Goal: Task Accomplishment & Management: Use online tool/utility

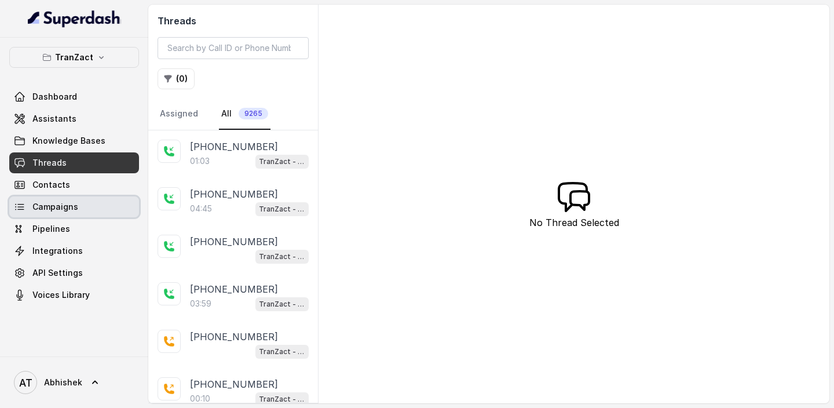
click at [47, 208] on span "Campaigns" at bounding box center [55, 207] width 46 height 12
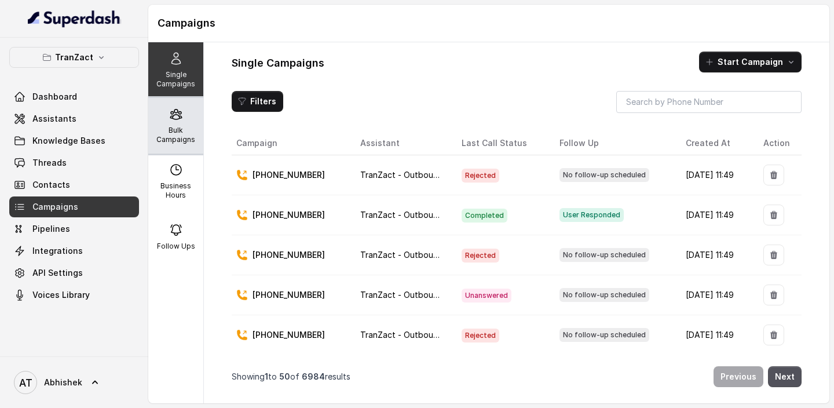
click at [187, 140] on p "Bulk Campaigns" at bounding box center [176, 135] width 46 height 19
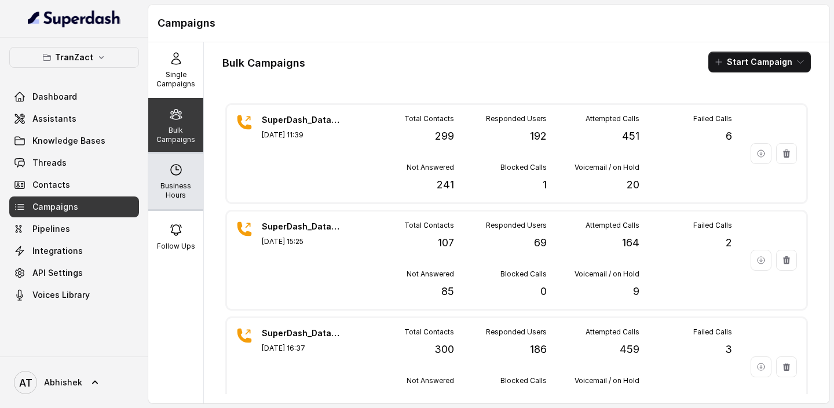
click at [163, 181] on p "Business Hours" at bounding box center [176, 190] width 46 height 19
select select "[GEOGRAPHIC_DATA]/[GEOGRAPHIC_DATA]"
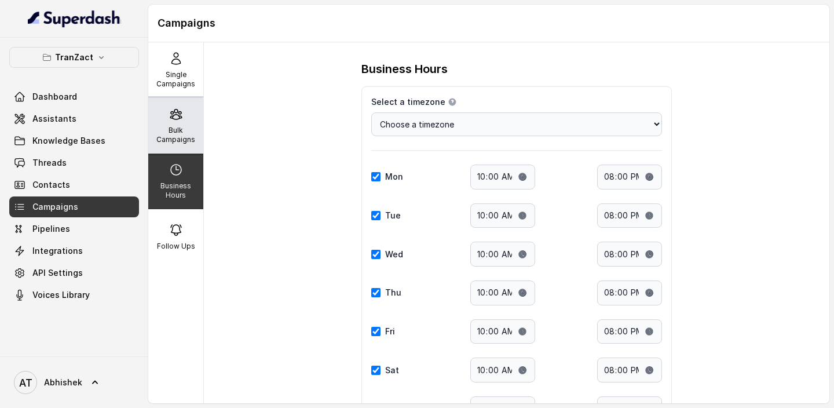
click at [166, 134] on p "Bulk Campaigns" at bounding box center [176, 135] width 46 height 19
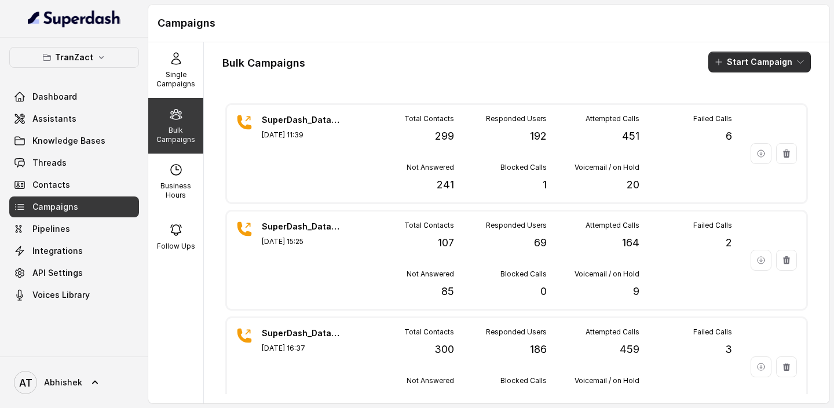
click at [759, 63] on button "Start Campaign" at bounding box center [759, 62] width 102 height 21
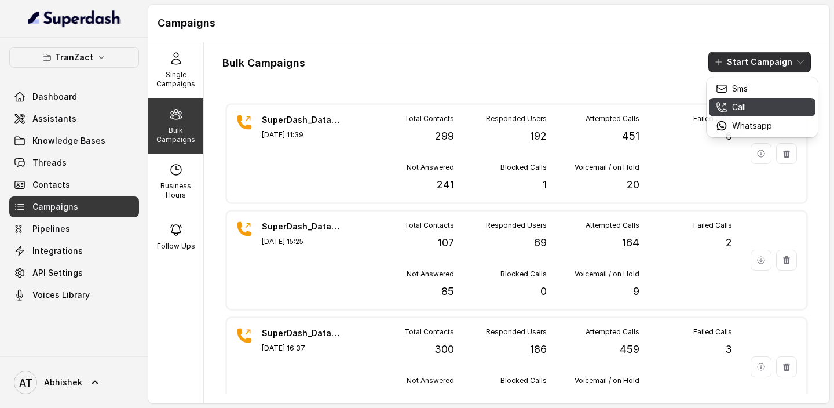
click at [742, 110] on p "Call" at bounding box center [739, 107] width 14 height 12
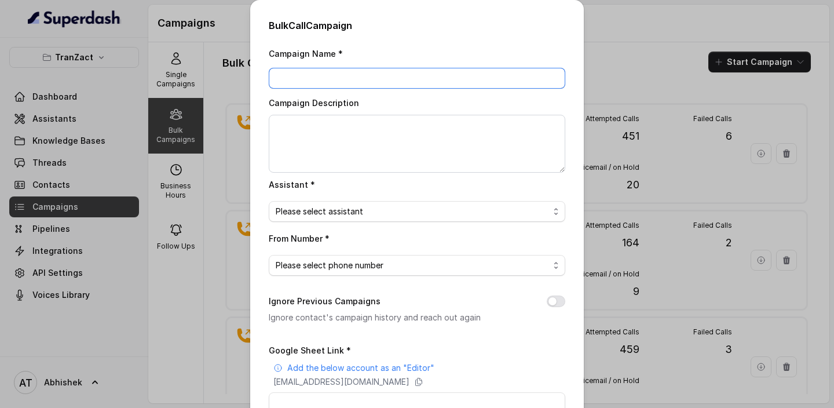
click at [302, 84] on input "Campaign Name *" at bounding box center [417, 78] width 296 height 21
paste input "SuperDash_Data_7(2202)_10 September_MS"
type input "SuperDash_Data_7(2202)_10 September_MS"
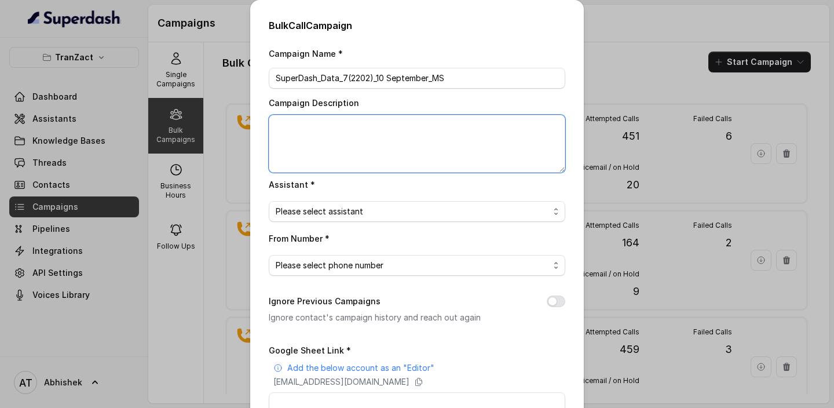
click at [303, 131] on textarea "Campaign Description" at bounding box center [417, 144] width 296 height 58
paste textarea "SuperDash_Data_7(2202)_10 September_MS"
type textarea "SuperDash_Data_7(2202)_10 September_MS"
click at [336, 211] on span "Please select assistant" at bounding box center [412, 211] width 273 height 14
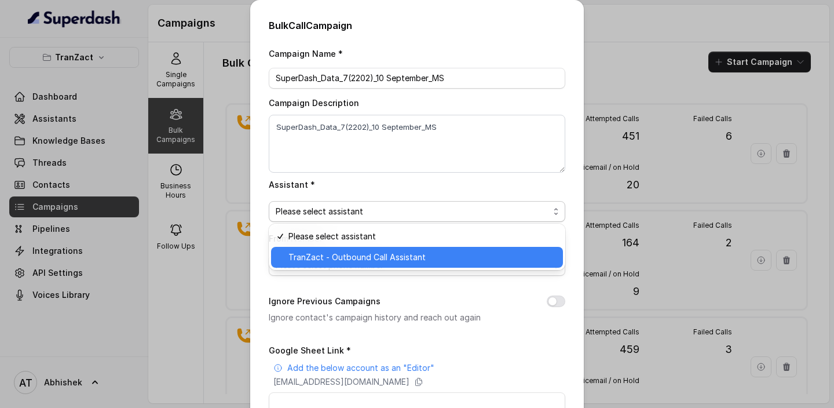
click at [351, 251] on span "TranZact - Outbound Call Assistant" at bounding box center [421, 257] width 267 height 14
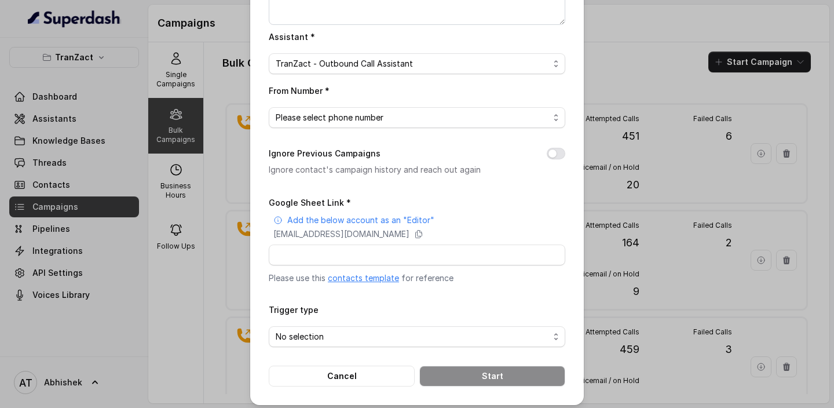
scroll to position [152, 0]
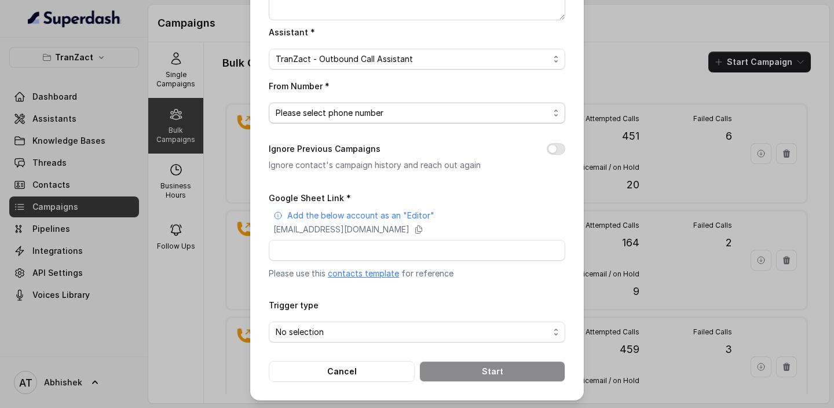
click at [355, 115] on span "Please select phone number" at bounding box center [412, 113] width 273 height 14
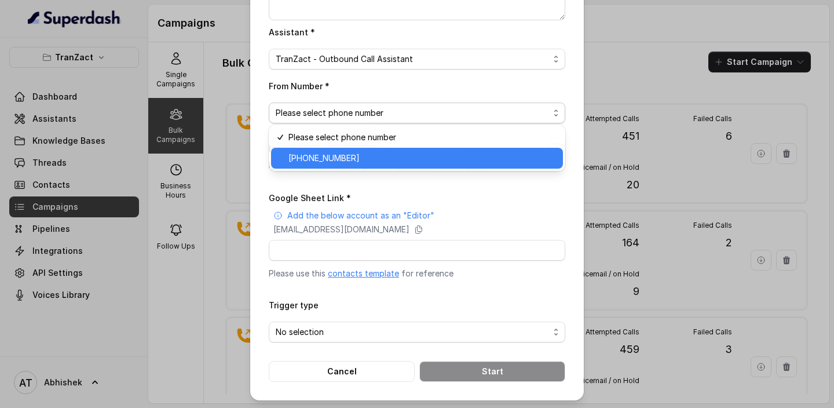
click at [353, 152] on span "[PHONE_NUMBER]" at bounding box center [421, 158] width 267 height 14
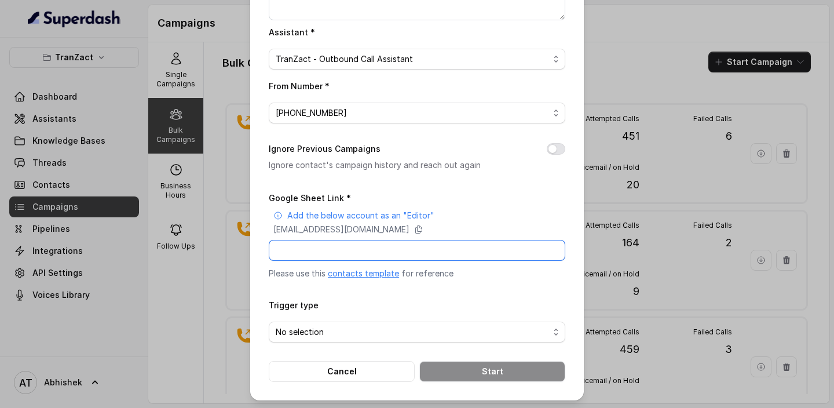
click at [314, 250] on input "Google Sheet Link *" at bounding box center [417, 250] width 296 height 21
paste input "[URL][DOMAIN_NAME]"
type input "[URL][DOMAIN_NAME]"
click at [330, 331] on span "No selection" at bounding box center [412, 332] width 273 height 14
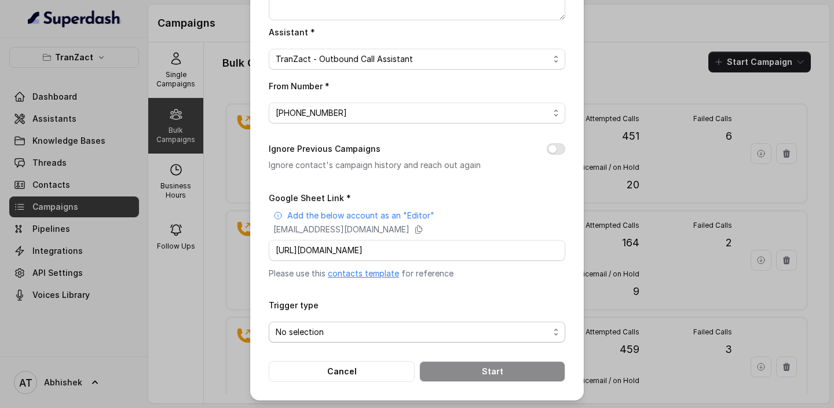
scroll to position [0, 0]
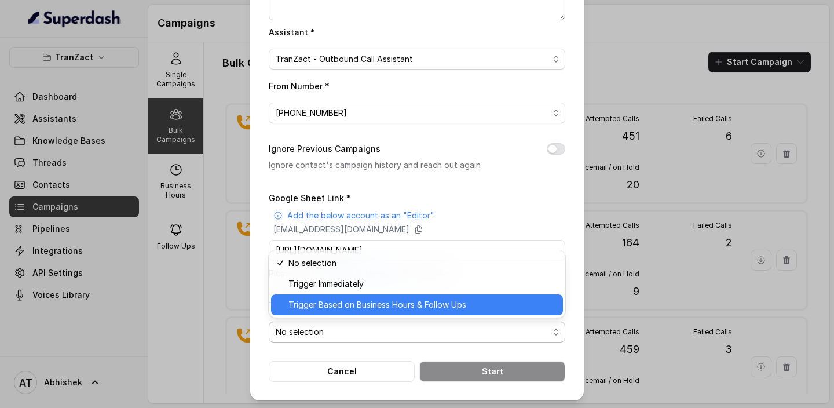
click at [358, 299] on span "Trigger Based on Business Hours & Follow Ups" at bounding box center [421, 305] width 267 height 14
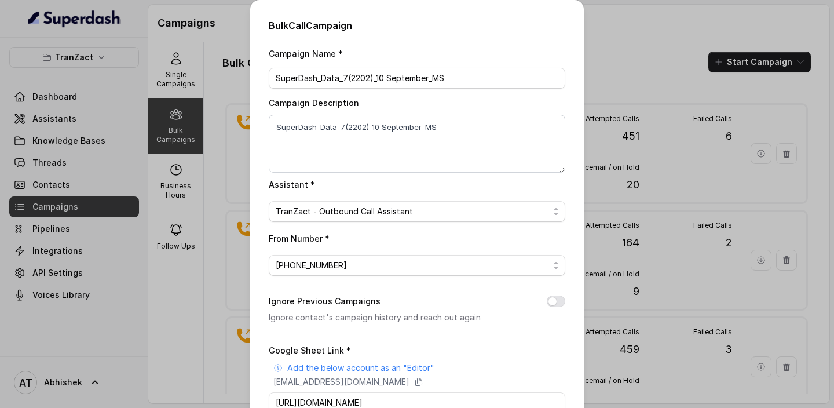
scroll to position [152, 0]
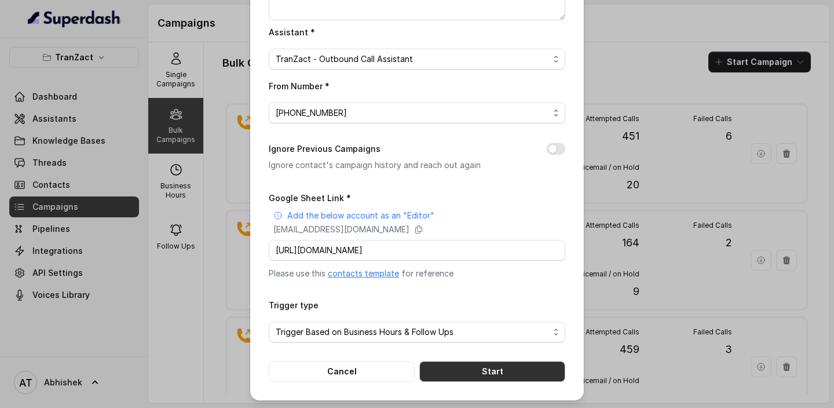
click at [493, 371] on button "Start" at bounding box center [492, 371] width 146 height 21
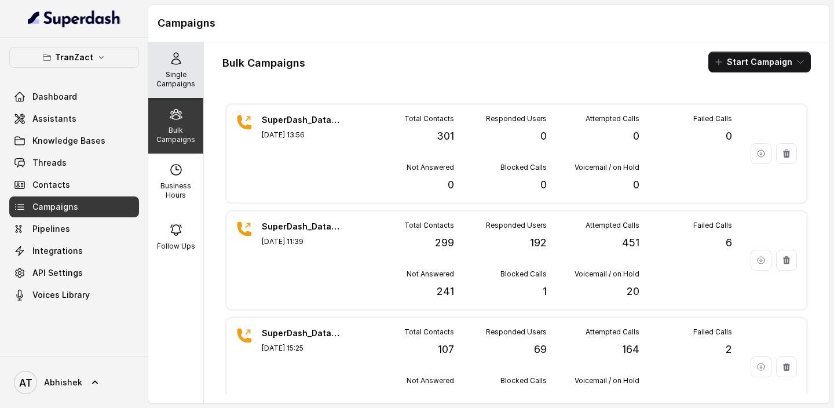
click at [166, 75] on p "Single Campaigns" at bounding box center [176, 79] width 46 height 19
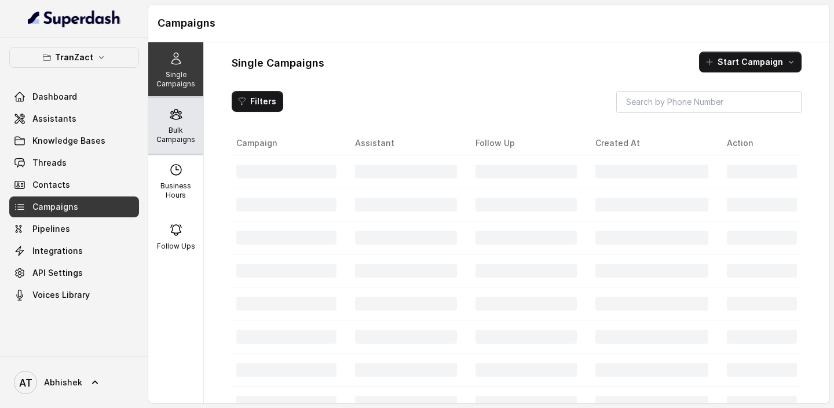
click at [177, 115] on icon at bounding box center [176, 114] width 14 height 14
